Goal: Task Accomplishment & Management: Manage account settings

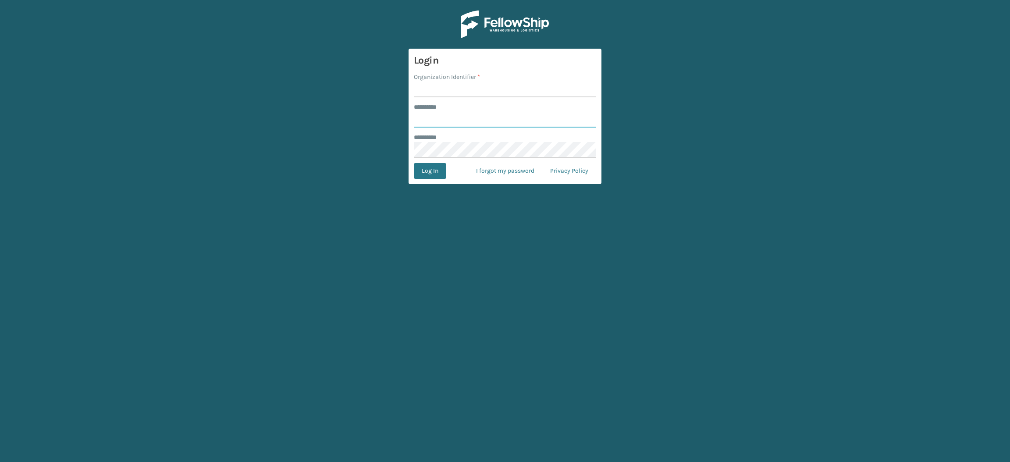
type input "**********"
click at [459, 93] on input "Organization Identifier *" at bounding box center [505, 90] width 182 height 16
type input "SuperAdminOrganization"
click at [436, 173] on button "Log In" at bounding box center [430, 171] width 32 height 16
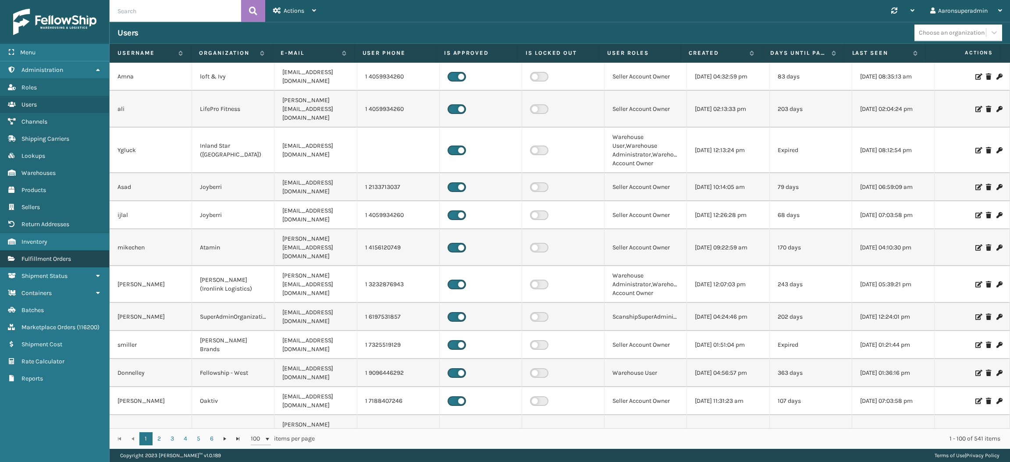
click at [66, 256] on span "Fulfillment Orders" at bounding box center [46, 258] width 50 height 7
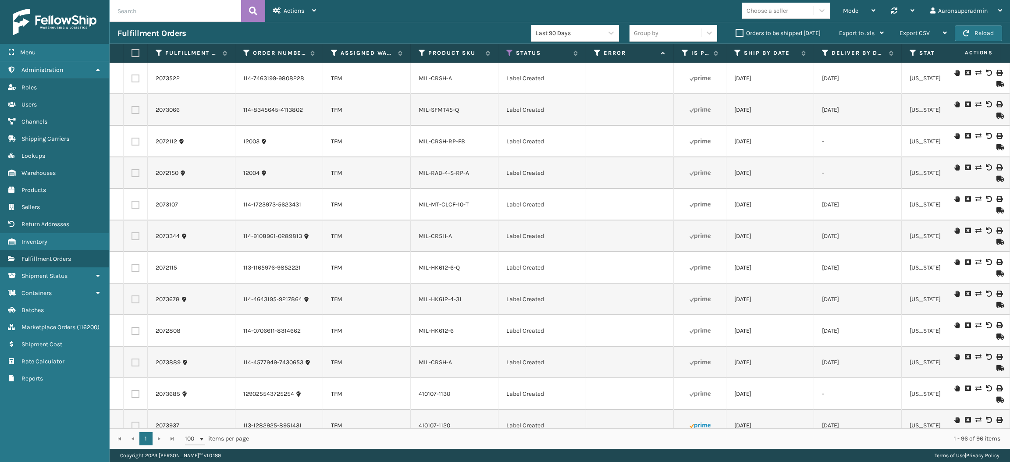
click at [148, 12] on input "text" at bounding box center [176, 11] width 132 height 22
paste input "6535450"
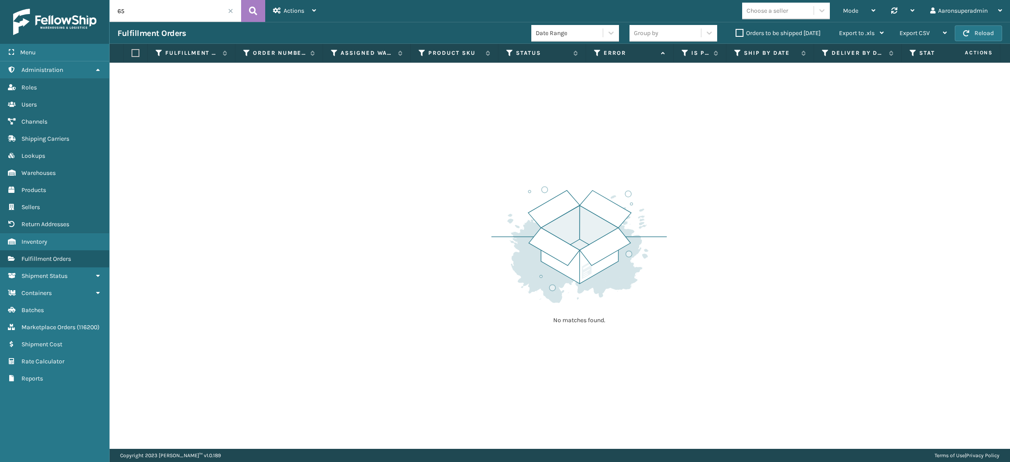
type input "6"
click at [743, 33] on label "Orders to be shipped [DATE]" at bounding box center [778, 32] width 85 height 7
click at [736, 33] on input "Orders to be shipped [DATE]" at bounding box center [736, 31] width 0 height 6
click at [230, 11] on span at bounding box center [230, 10] width 5 height 5
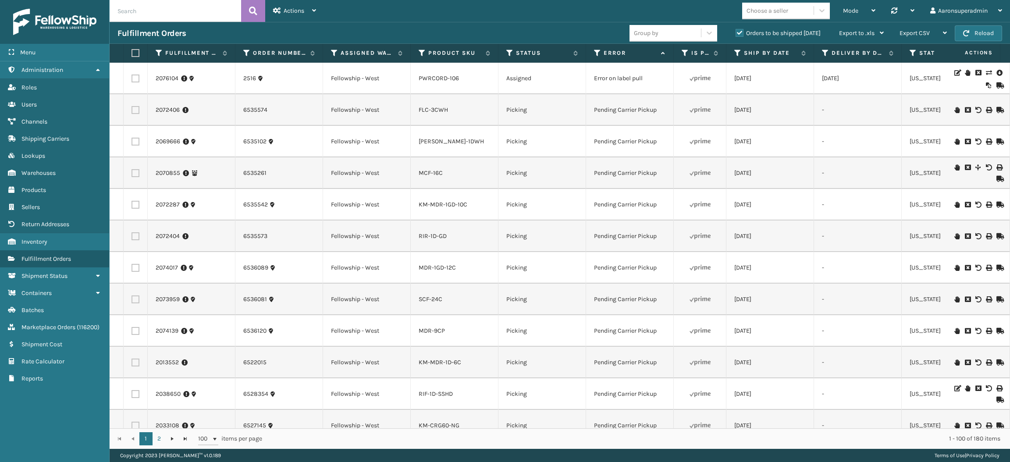
click at [188, 13] on input "text" at bounding box center [176, 11] width 132 height 22
paste input "6535450"
type input "6535450"
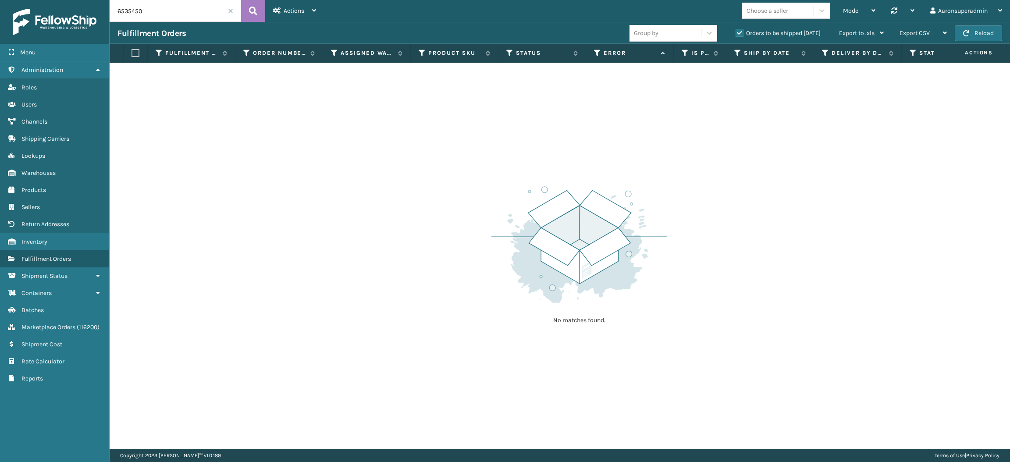
click at [748, 33] on label "Orders to be shipped [DATE]" at bounding box center [778, 32] width 85 height 7
click at [736, 33] on input "Orders to be shipped [DATE]" at bounding box center [736, 31] width 0 height 6
click at [748, 33] on label "Orders to be shipped [DATE]" at bounding box center [778, 32] width 85 height 7
click at [736, 33] on input "Orders to be shipped [DATE]" at bounding box center [736, 31] width 0 height 6
click at [231, 12] on span at bounding box center [230, 10] width 5 height 5
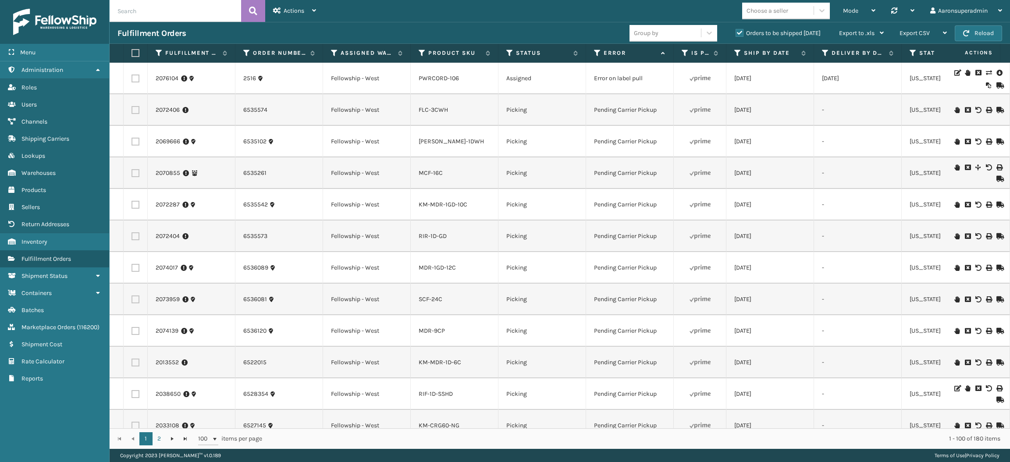
click at [381, 80] on td "Fellowship - West" at bounding box center [367, 79] width 88 height 32
